Goal: Contribute content: Add original content to the website for others to see

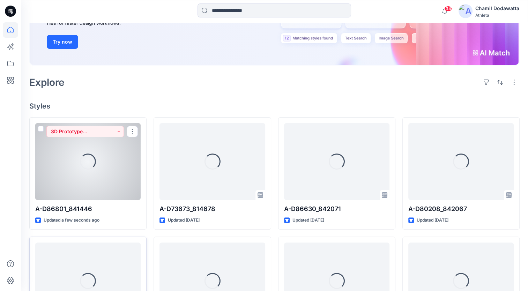
scroll to position [140, 0]
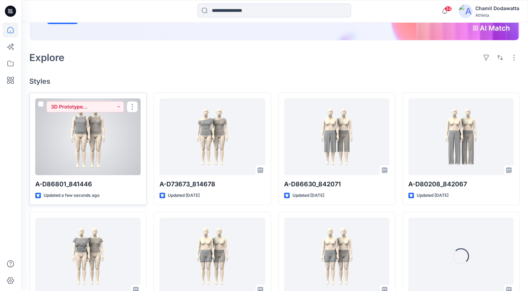
click at [113, 156] on div at bounding box center [87, 136] width 105 height 77
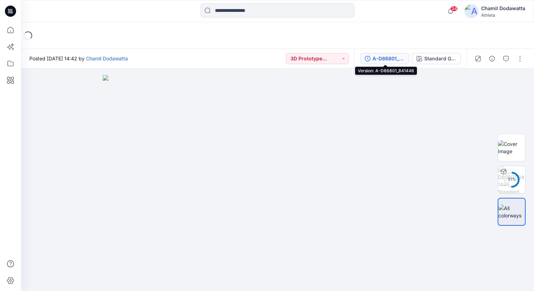
click at [396, 59] on div "A-D86801_841446" at bounding box center [388, 59] width 32 height 8
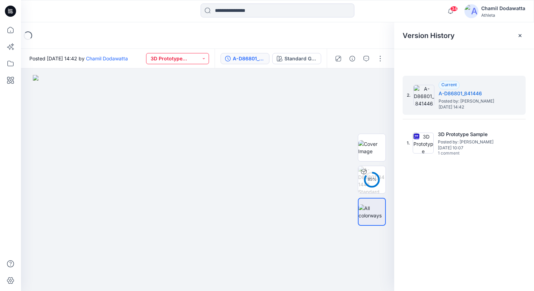
click at [202, 57] on button "3D Prototype Sample(vendor)" at bounding box center [177, 58] width 63 height 11
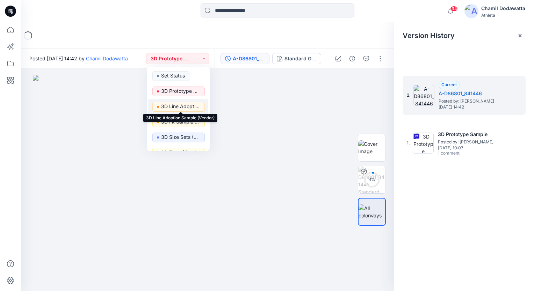
click at [183, 108] on p "3D Line Adoption Sample (Vendor)" at bounding box center [180, 106] width 39 height 9
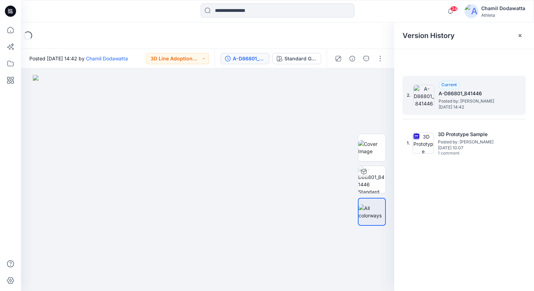
click at [517, 99] on div "2. Current A-D86801_841446 Posted by: Chamil Dodawatta Monday, October 13, 2025…" at bounding box center [463, 95] width 123 height 39
click at [472, 94] on h5 "A-D86801_841446" at bounding box center [473, 93] width 70 height 8
click at [475, 93] on h5 "A-D86801_841446" at bounding box center [473, 93] width 70 height 8
drag, startPoint x: 475, startPoint y: 93, endPoint x: 481, endPoint y: 93, distance: 5.6
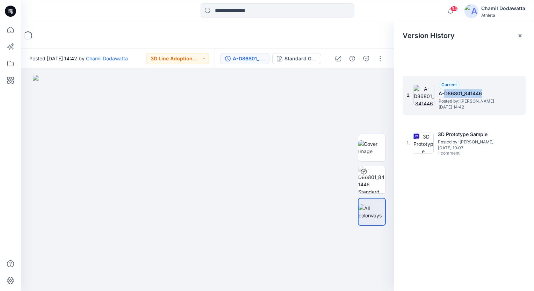
click at [481, 93] on h5 "A-D86801_841446" at bounding box center [473, 93] width 70 height 8
drag, startPoint x: 481, startPoint y: 93, endPoint x: 510, endPoint y: 99, distance: 29.7
click at [509, 98] on div "2. Current A-D86801_841446 Posted by: Chamil Dodawatta Monday, October 13, 2025…" at bounding box center [459, 96] width 105 height 34
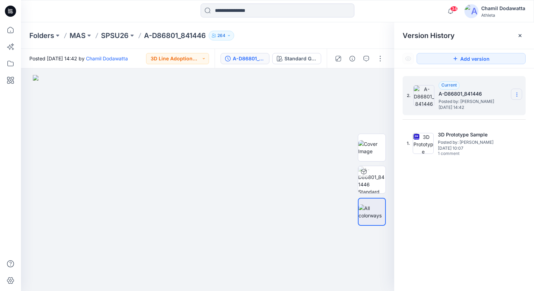
click at [516, 96] on icon at bounding box center [517, 95] width 6 height 6
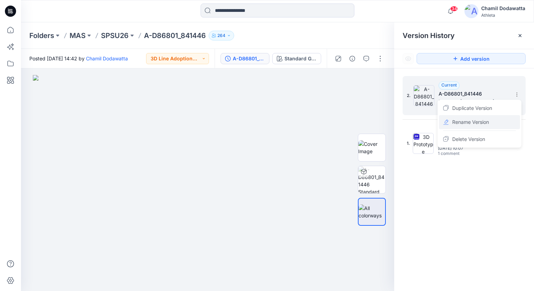
click at [466, 122] on span "Rename Version" at bounding box center [470, 122] width 37 height 8
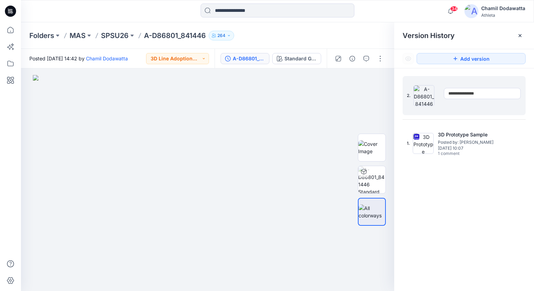
click at [485, 95] on input "**********" at bounding box center [482, 93] width 77 height 11
type input "*"
type input "**********"
click at [475, 210] on div "2. Current A-D86801_841446 Posted by: Chamil Dodawatta Monday, October 13, 2025…" at bounding box center [464, 184] width 140 height 233
click at [306, 101] on img at bounding box center [207, 183] width 349 height 216
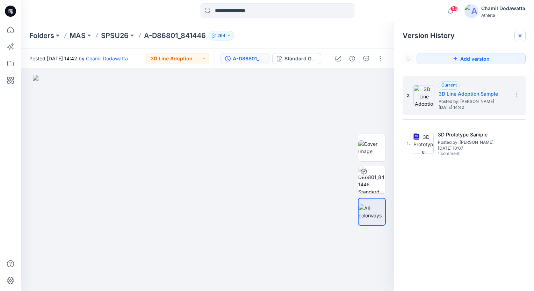
click at [521, 36] on icon at bounding box center [520, 36] width 6 height 6
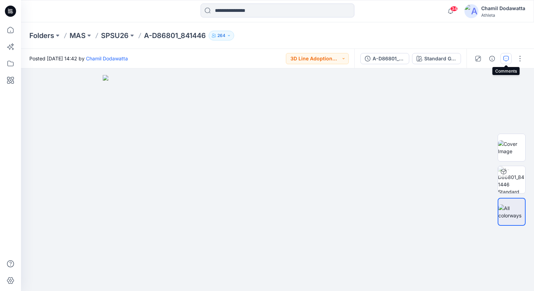
click at [505, 59] on icon "button" at bounding box center [506, 59] width 6 height 6
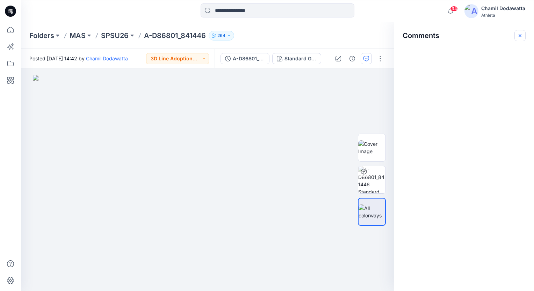
click at [522, 35] on icon "button" at bounding box center [520, 36] width 6 height 6
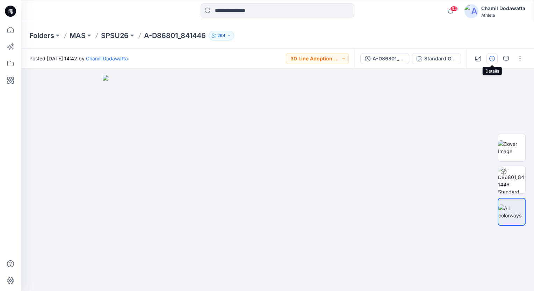
click at [493, 58] on icon "button" at bounding box center [492, 59] width 6 height 6
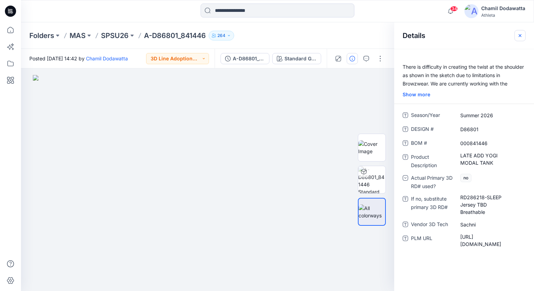
click at [520, 37] on icon "button" at bounding box center [520, 36] width 6 height 6
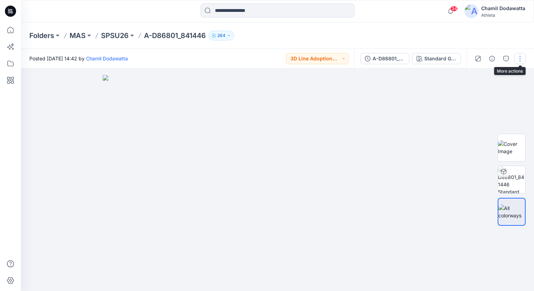
click at [518, 58] on button "button" at bounding box center [519, 58] width 11 height 11
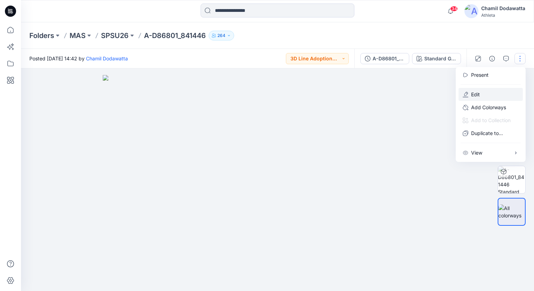
click at [479, 94] on p "Edit" at bounding box center [475, 94] width 9 height 7
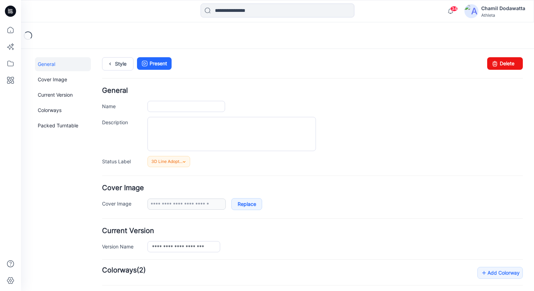
type input "**********"
type textarea "**********"
type input "**********"
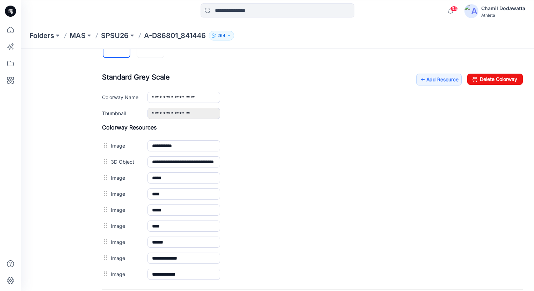
scroll to position [244, 0]
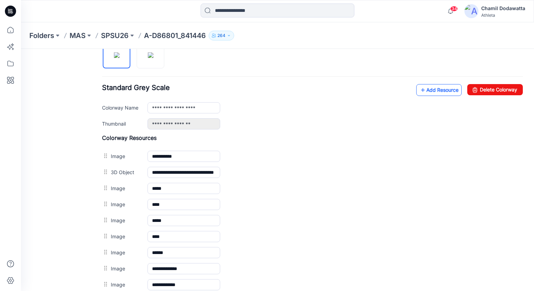
click at [429, 90] on link "Add Resource" at bounding box center [438, 90] width 45 height 12
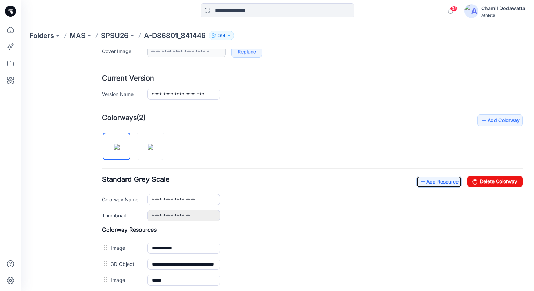
scroll to position [0, 0]
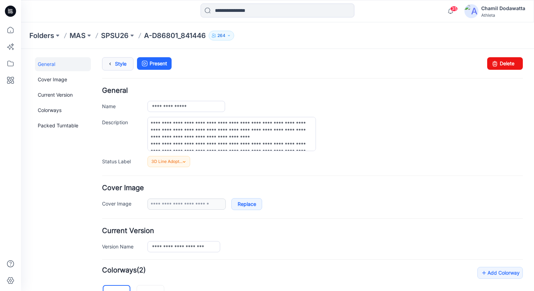
click at [114, 67] on icon at bounding box center [110, 64] width 10 height 13
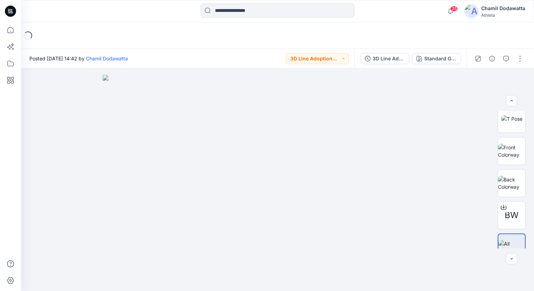
scroll to position [212, 0]
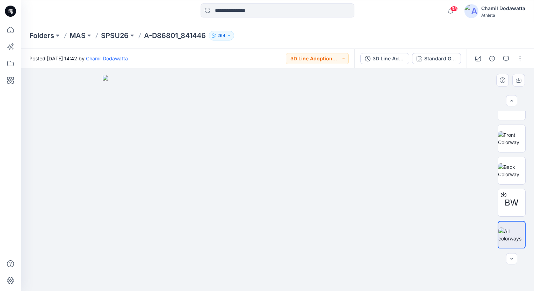
drag, startPoint x: 527, startPoint y: 149, endPoint x: 533, endPoint y: 242, distance: 93.5
click at [533, 244] on html "35 Notifications Your style A-D86801_841446 has been updated with 3D Line Adopt…" at bounding box center [267, 145] width 534 height 291
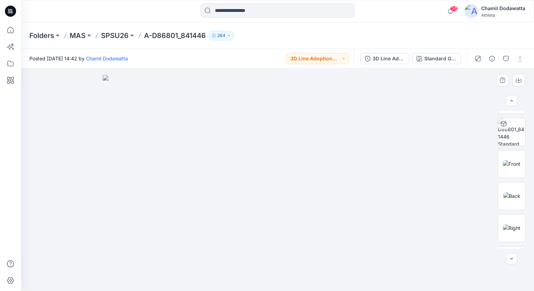
scroll to position [18, 0]
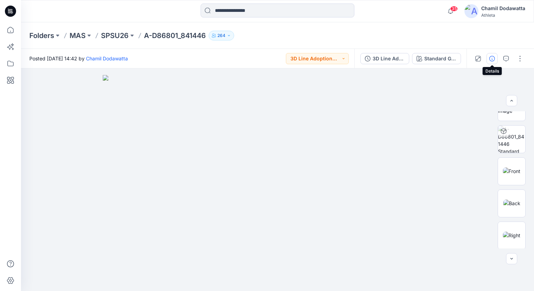
click at [491, 57] on icon "button" at bounding box center [492, 59] width 6 height 6
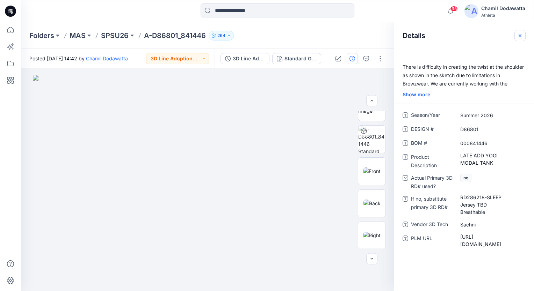
click at [519, 34] on icon "button" at bounding box center [519, 35] width 3 height 3
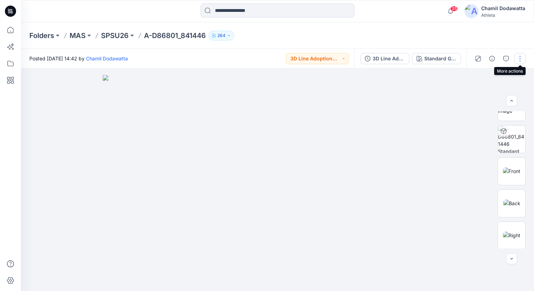
click at [519, 59] on button "button" at bounding box center [519, 58] width 11 height 11
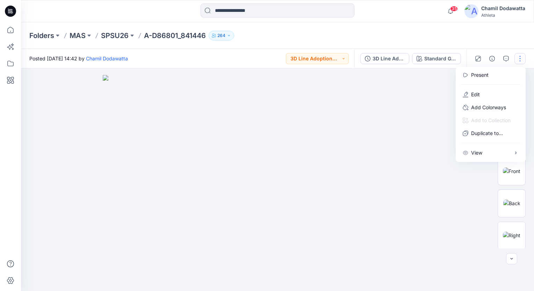
click at [412, 138] on img at bounding box center [277, 183] width 349 height 216
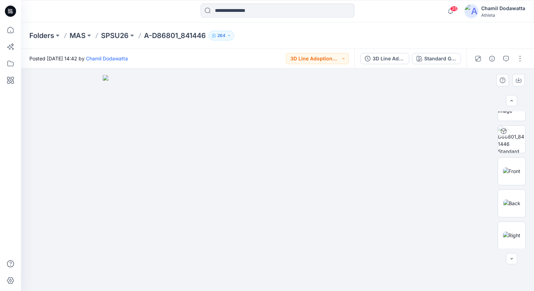
scroll to position [0, 0]
click at [493, 59] on icon "button" at bounding box center [492, 59] width 6 height 6
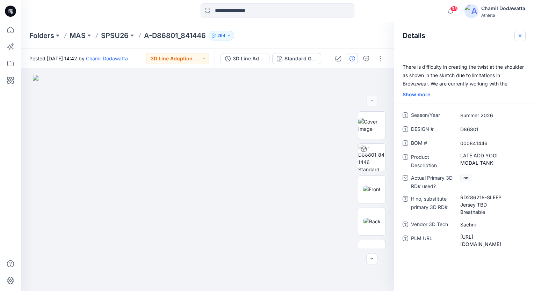
click at [520, 36] on icon "button" at bounding box center [520, 36] width 6 height 6
